Goal: Information Seeking & Learning: Learn about a topic

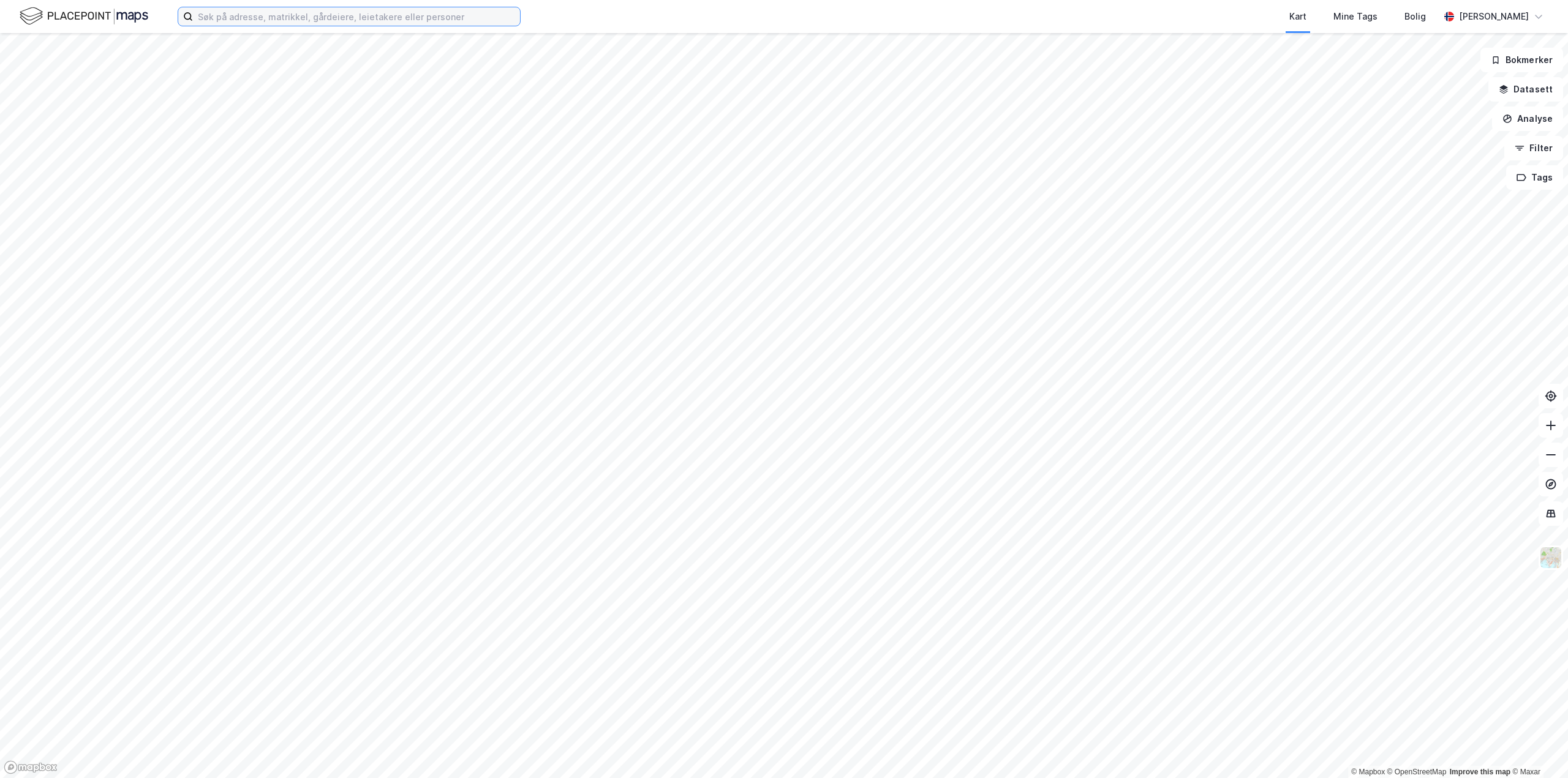
click at [272, 10] on input at bounding box center [356, 17] width 327 height 18
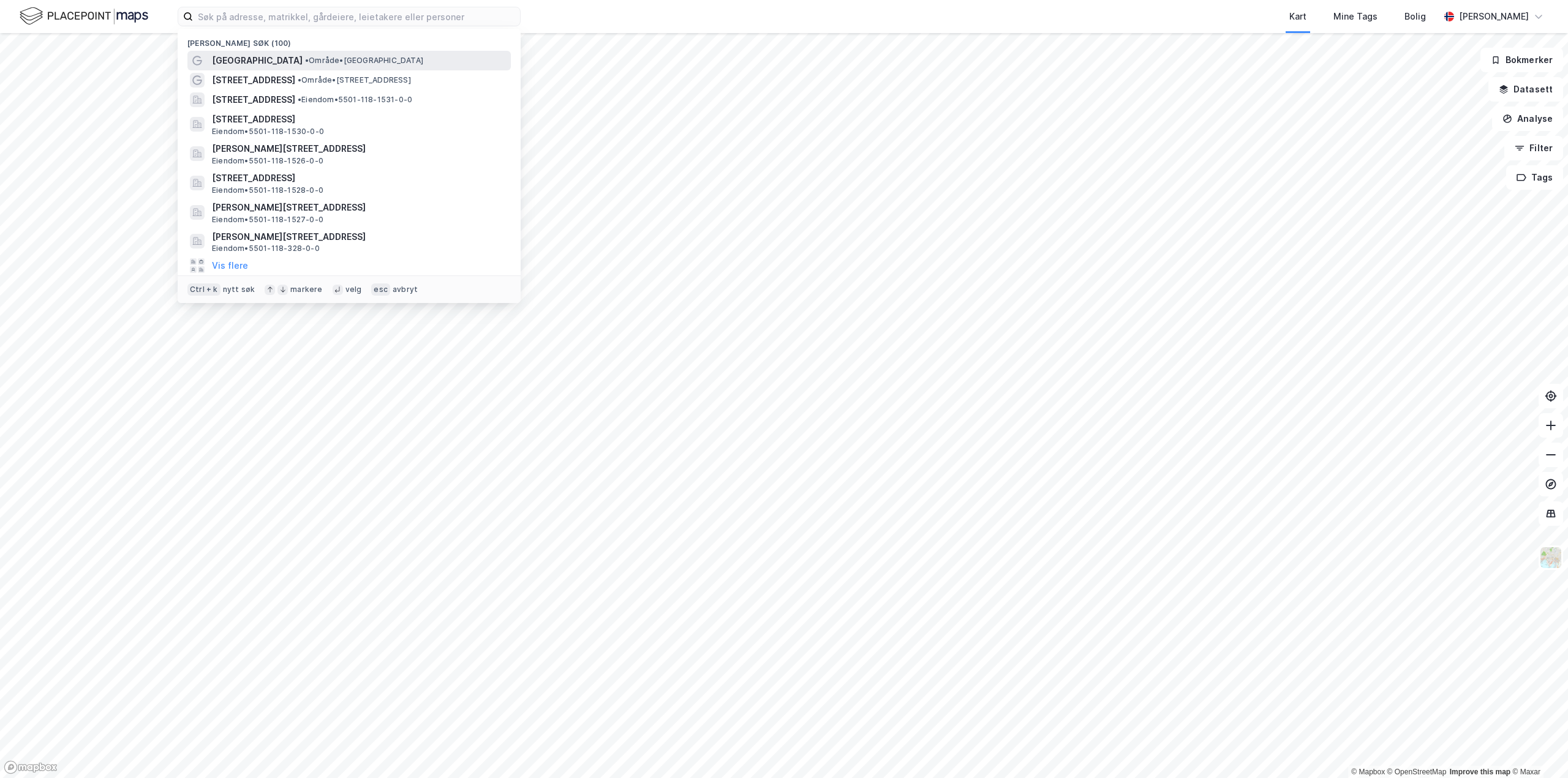
click at [262, 52] on div "[GEOGRAPHIC_DATA] • Område • [GEOGRAPHIC_DATA]" at bounding box center [349, 60] width 324 height 20
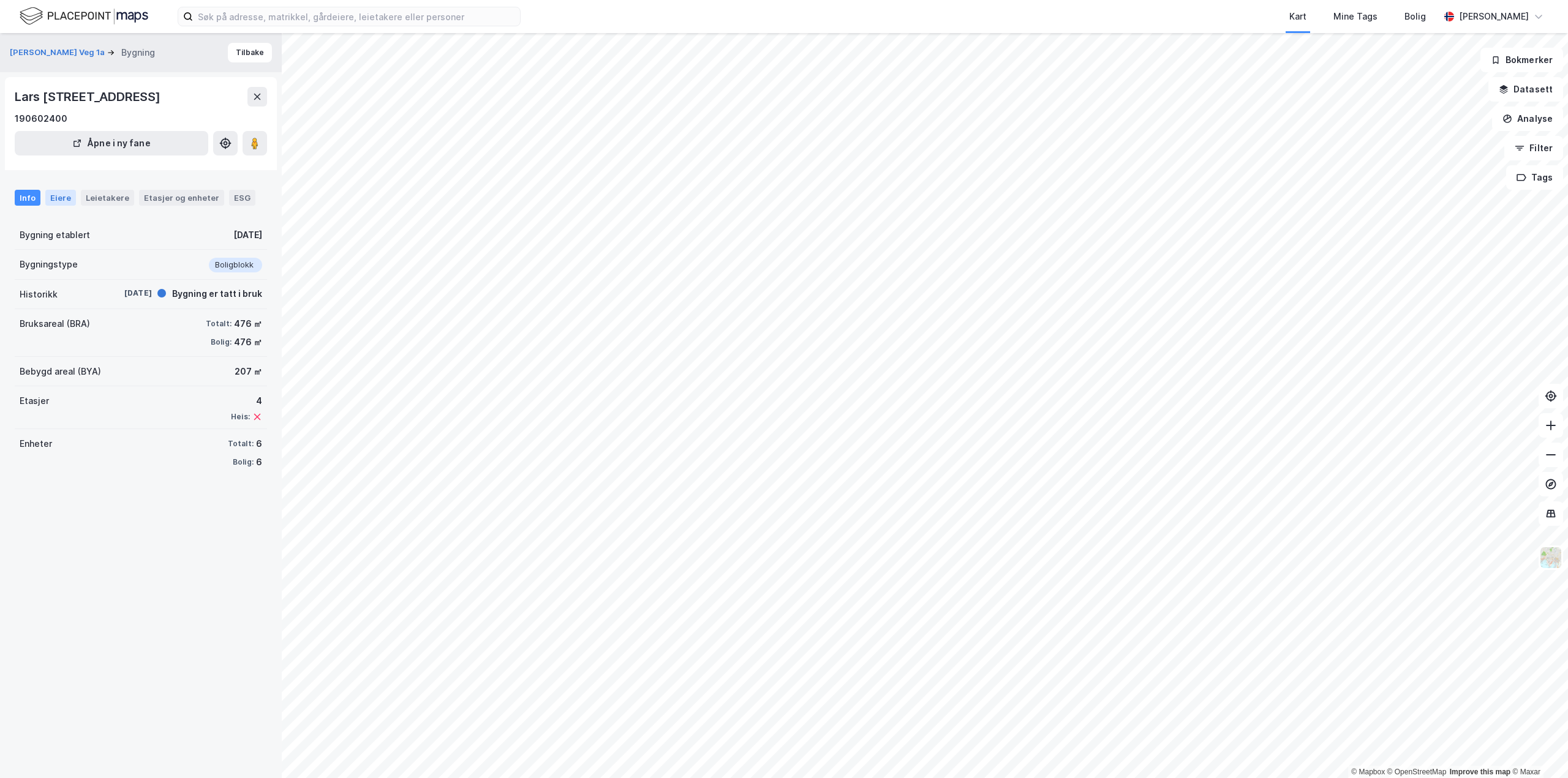
click at [47, 199] on div "Eiere" at bounding box center [61, 198] width 31 height 16
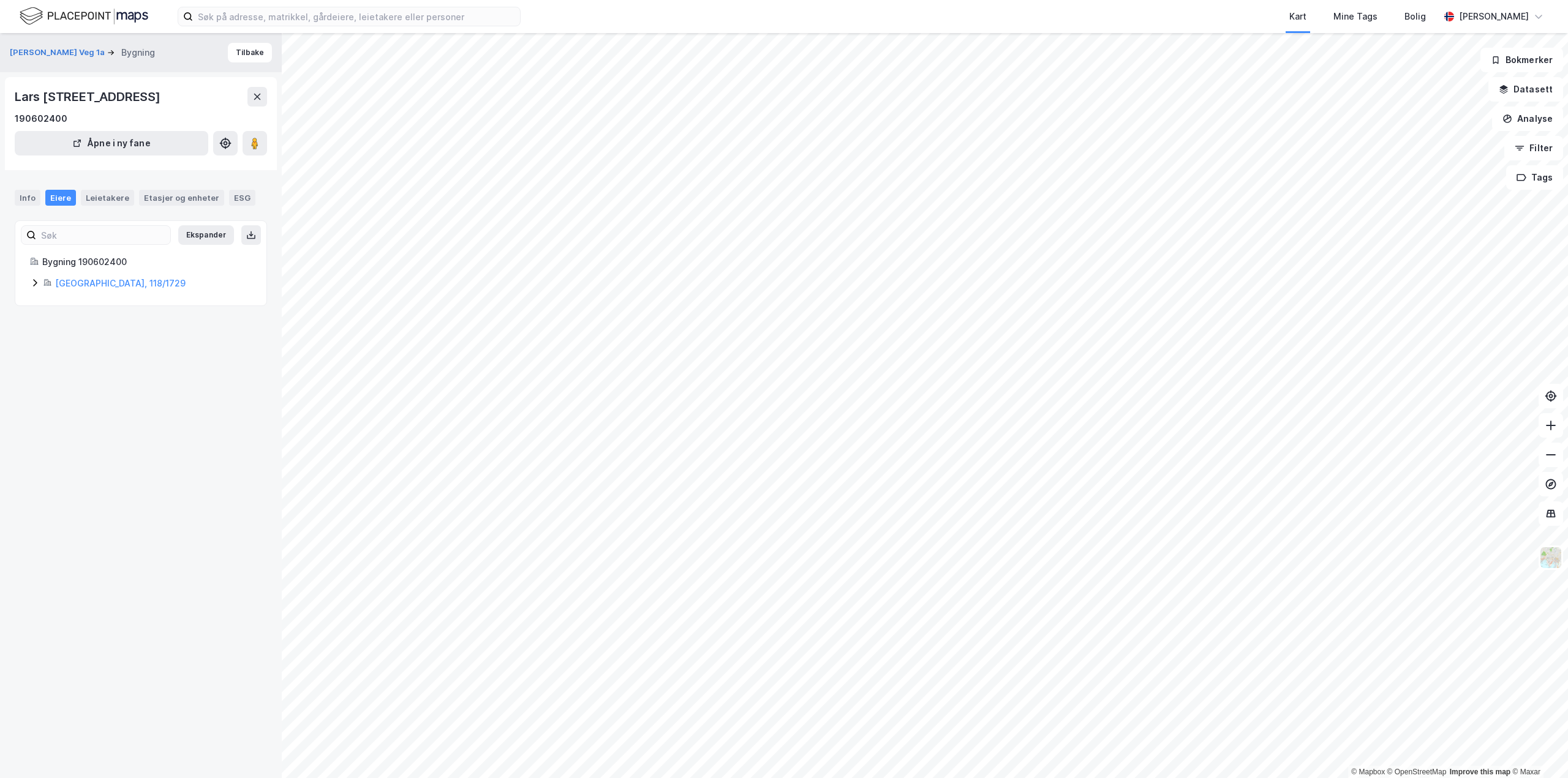
click at [38, 282] on icon at bounding box center [35, 283] width 10 height 10
click at [38, 282] on icon at bounding box center [35, 283] width 7 height 4
click at [251, 92] on button at bounding box center [258, 97] width 20 height 20
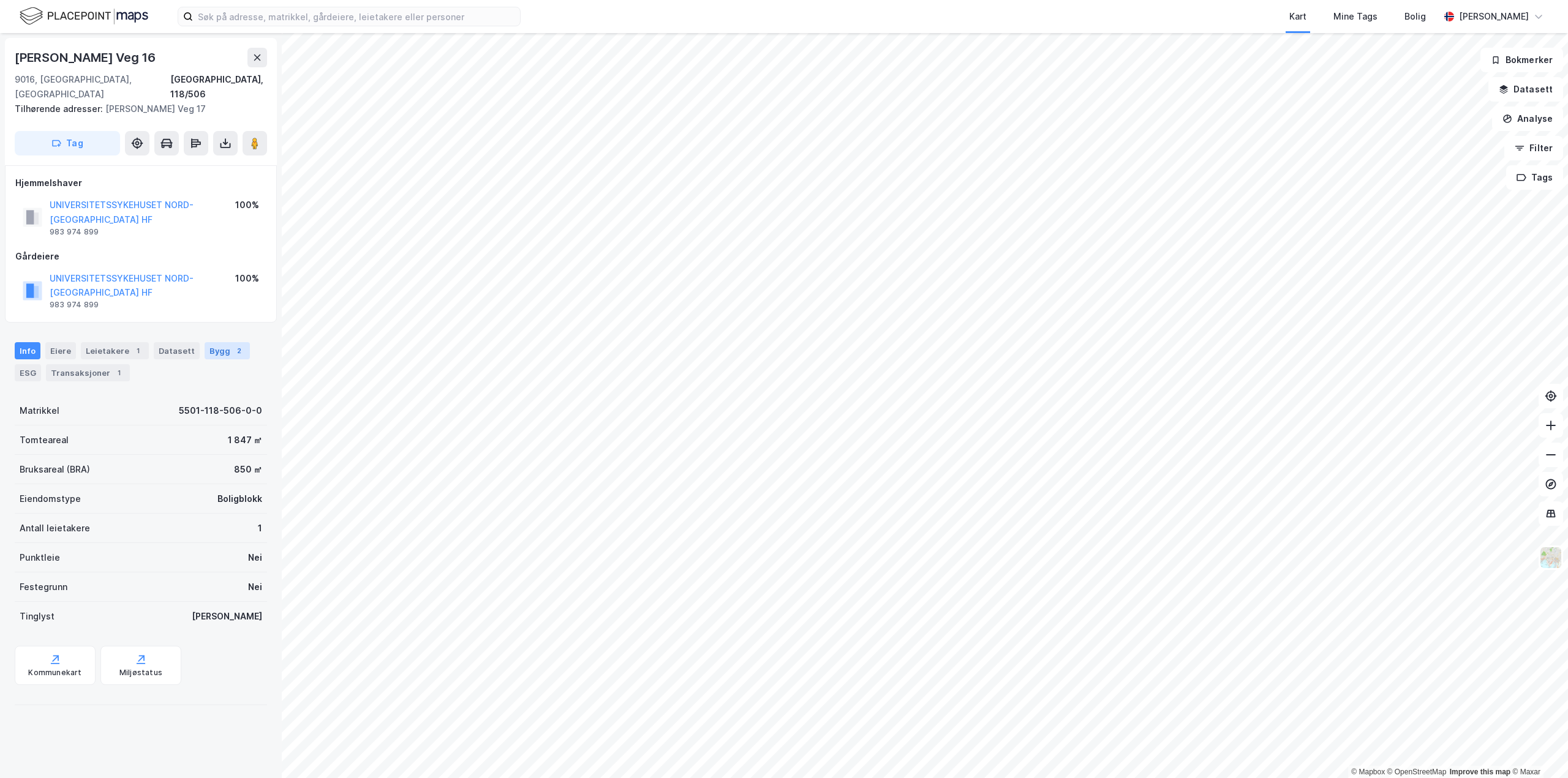
click at [209, 342] on div "Bygg 2" at bounding box center [227, 351] width 46 height 17
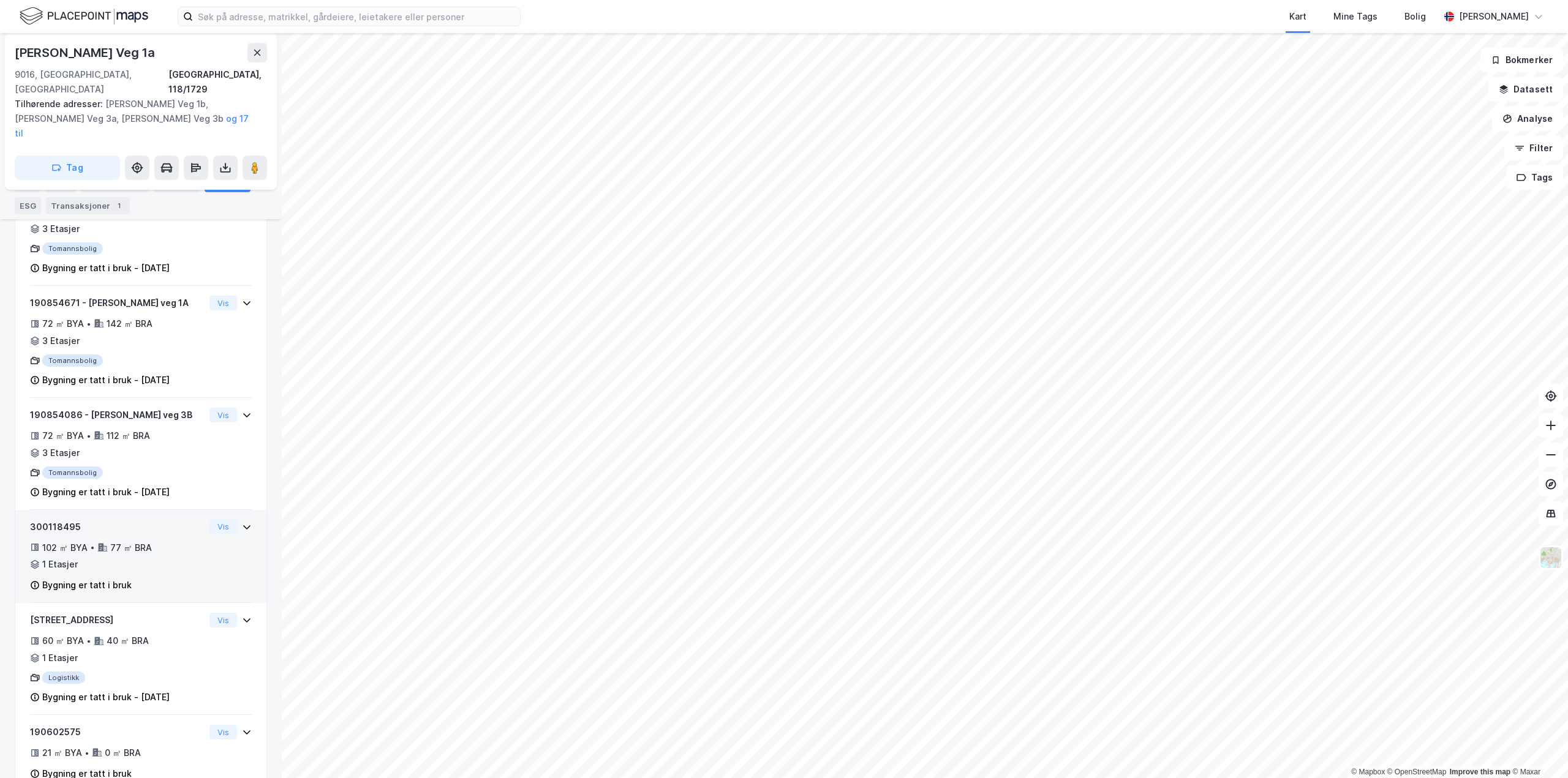
scroll to position [1786, 0]
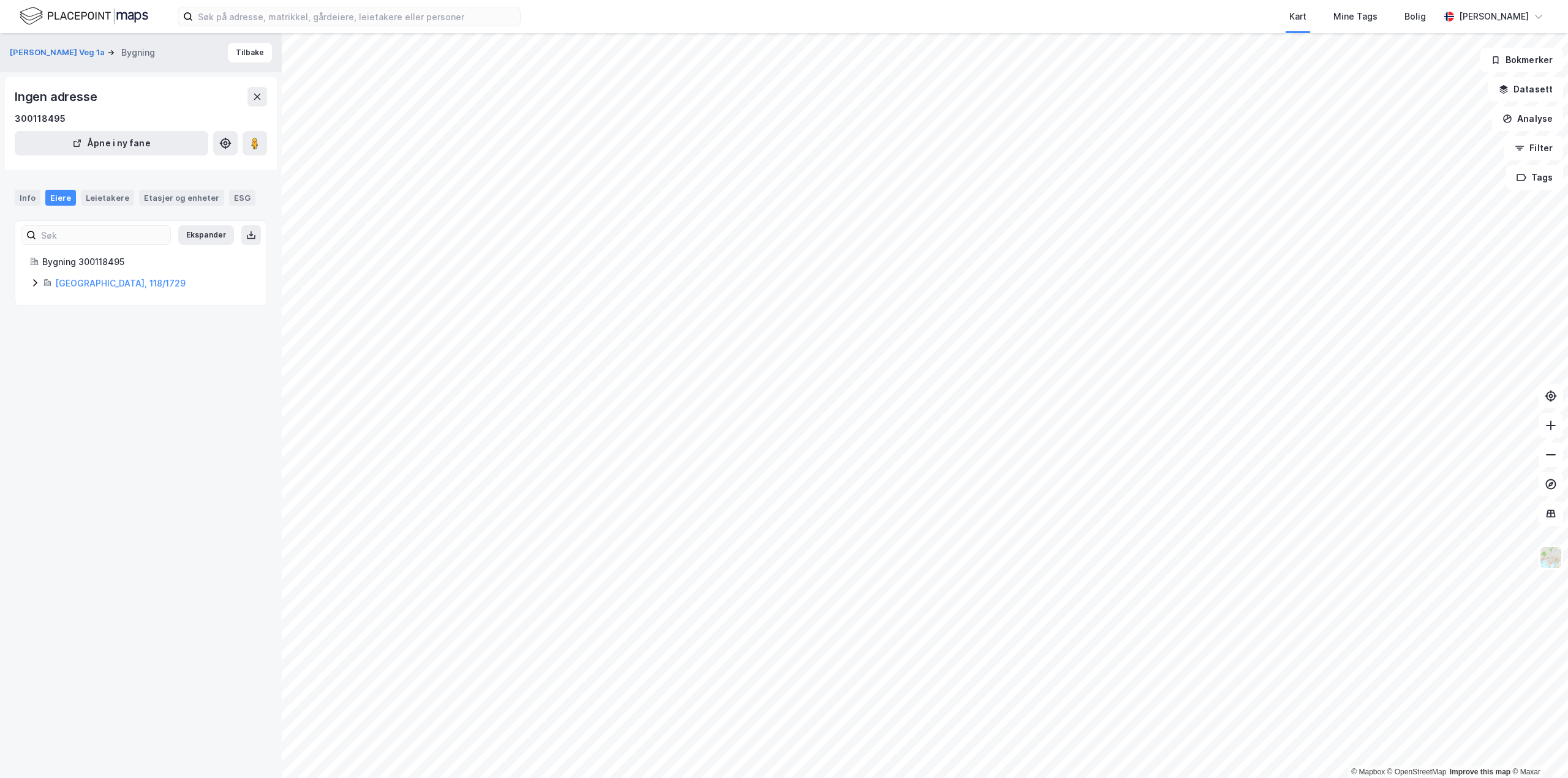
click at [36, 282] on icon at bounding box center [35, 283] width 10 height 10
click at [35, 200] on div "Info" at bounding box center [28, 198] width 26 height 16
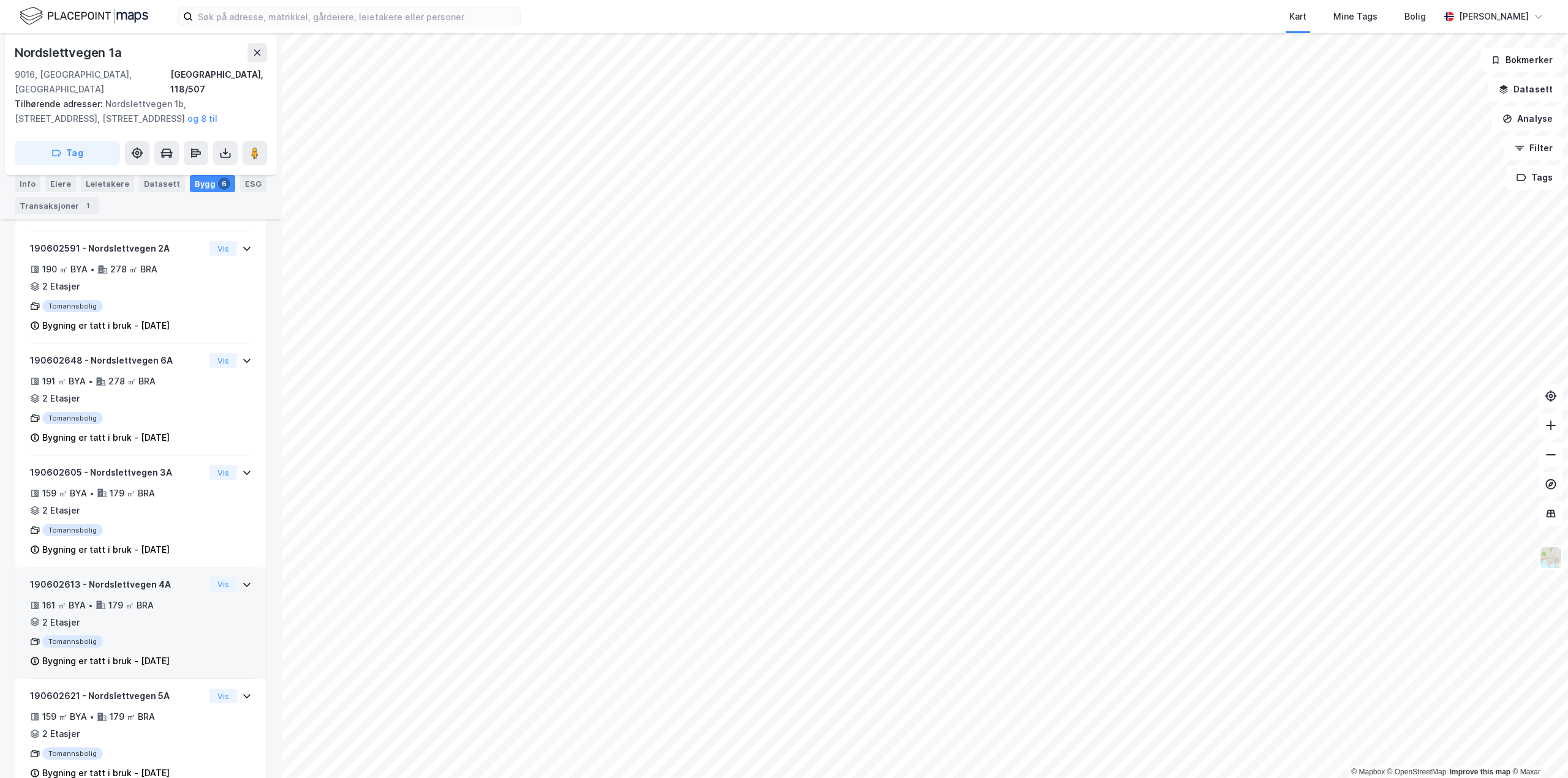
scroll to position [385, 0]
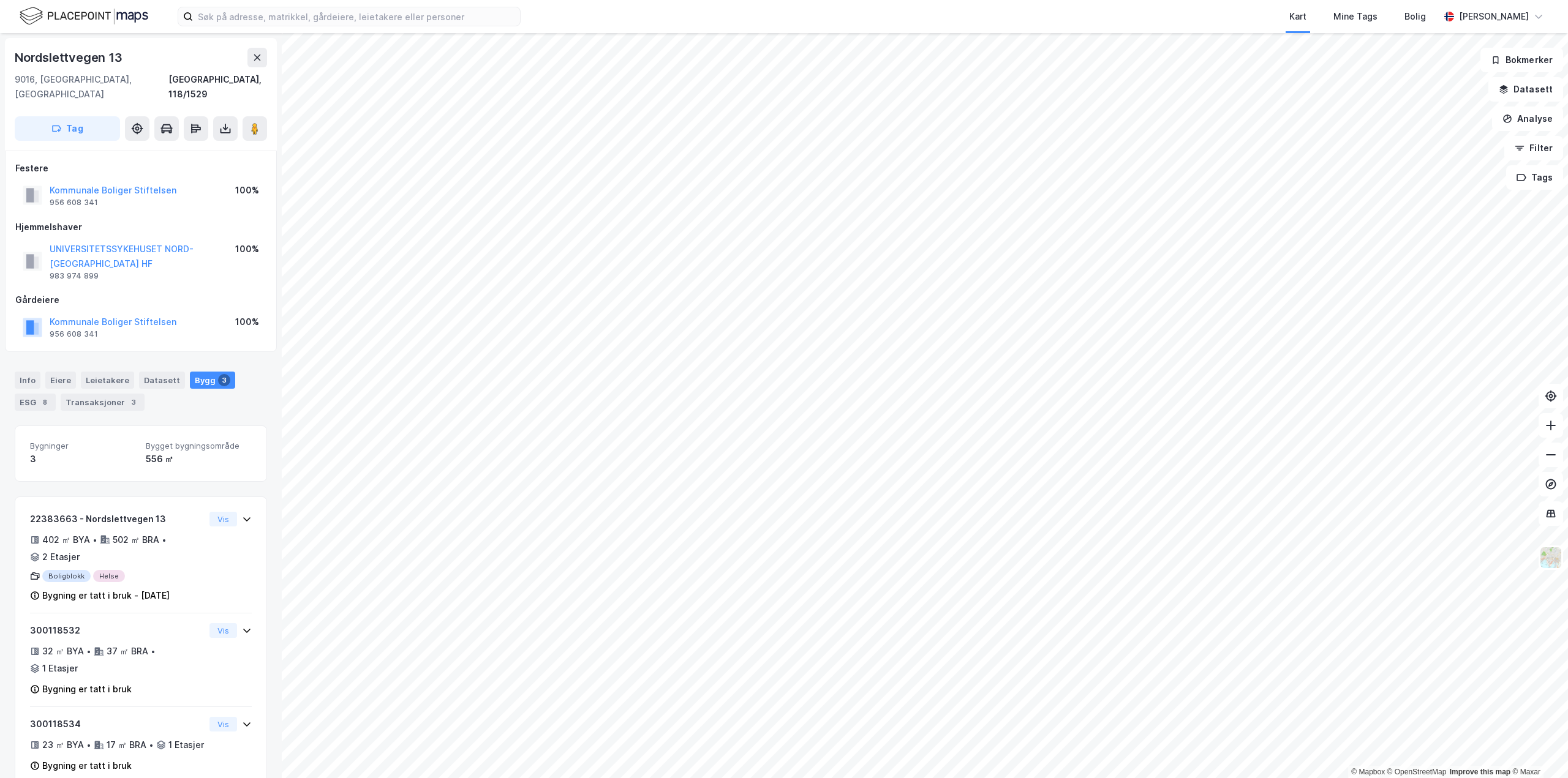
scroll to position [28, 0]
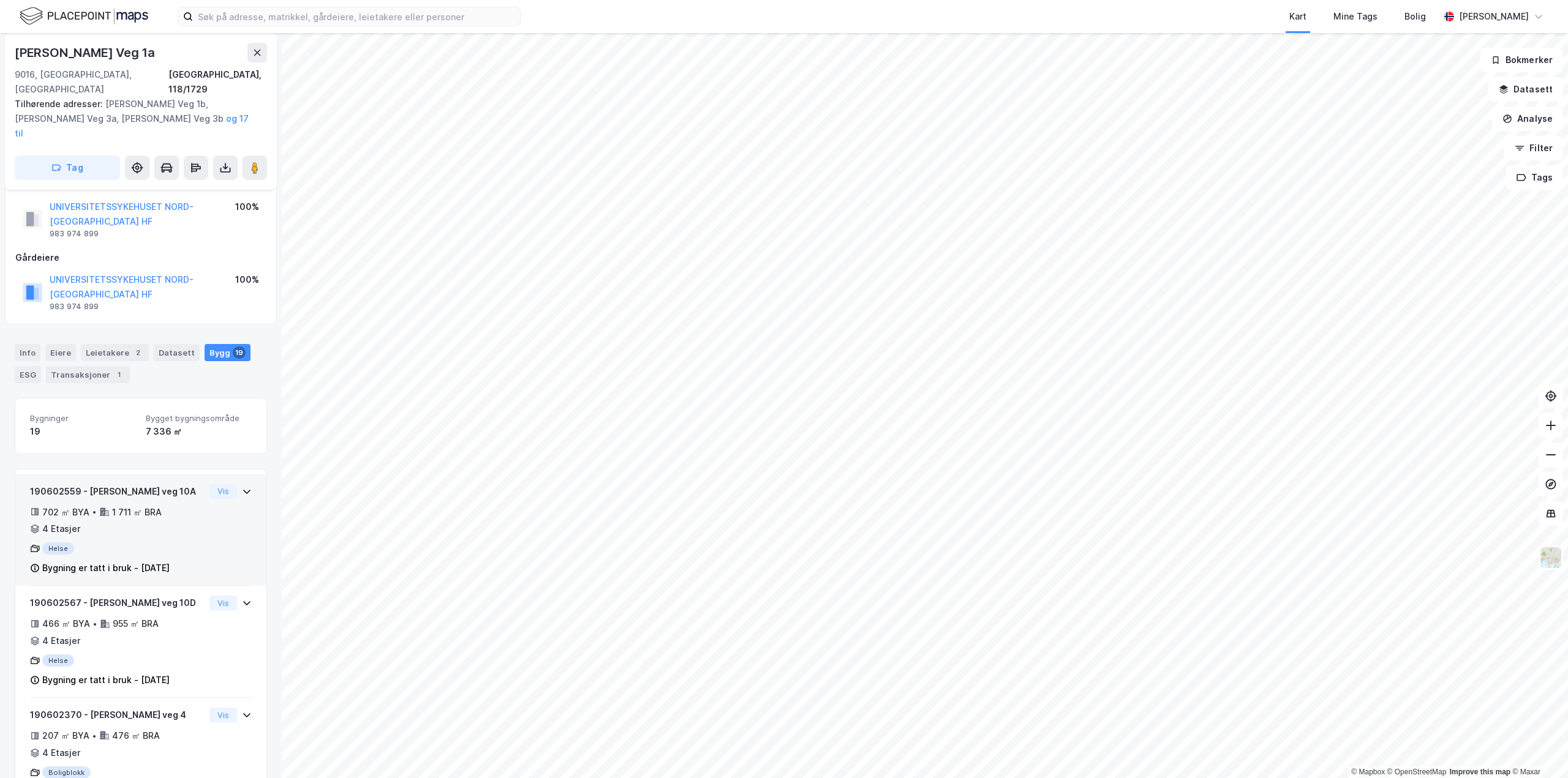
scroll to position [123, 0]
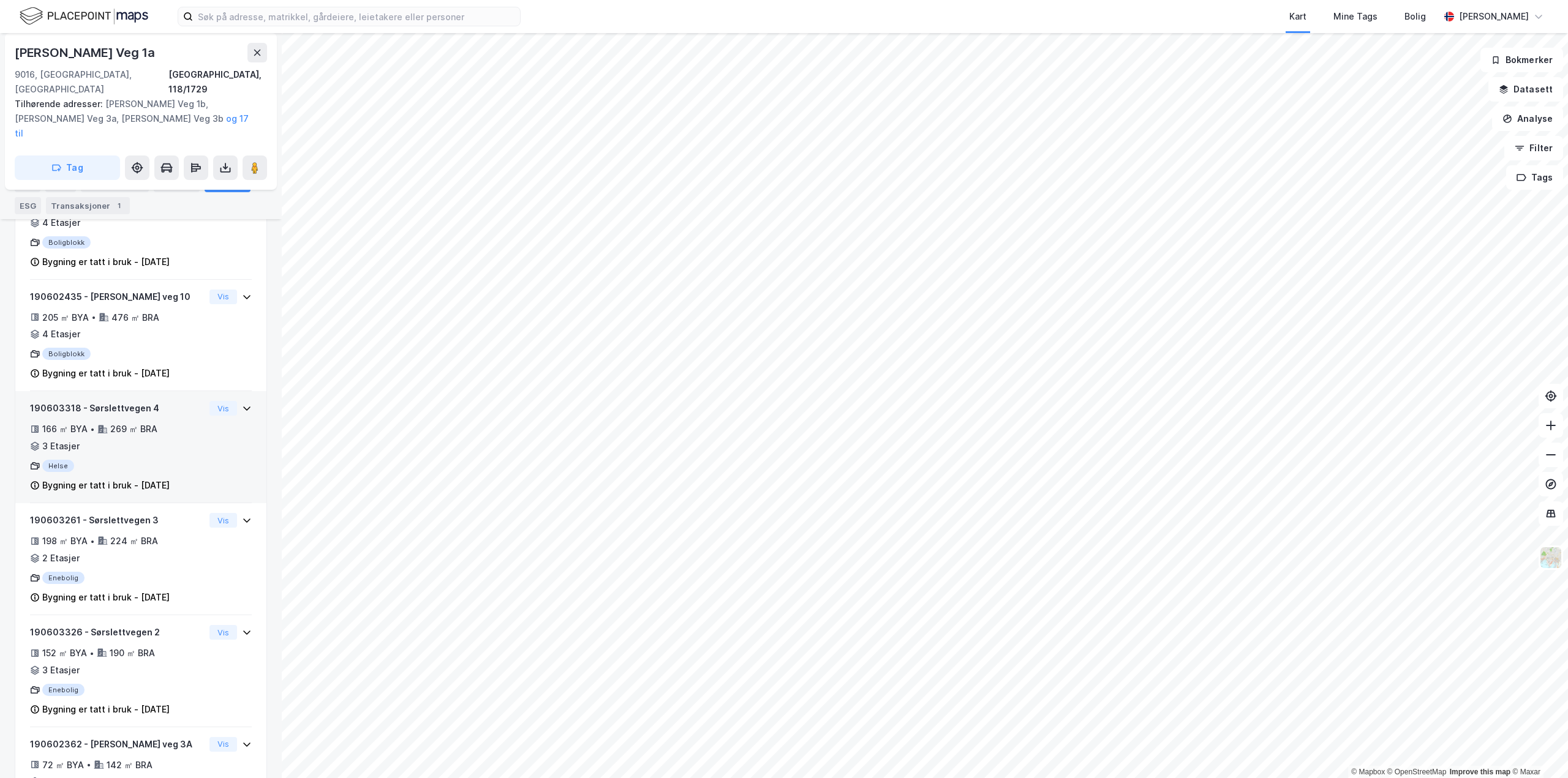
scroll to position [1130, 0]
